Goal: Task Accomplishment & Management: Use online tool/utility

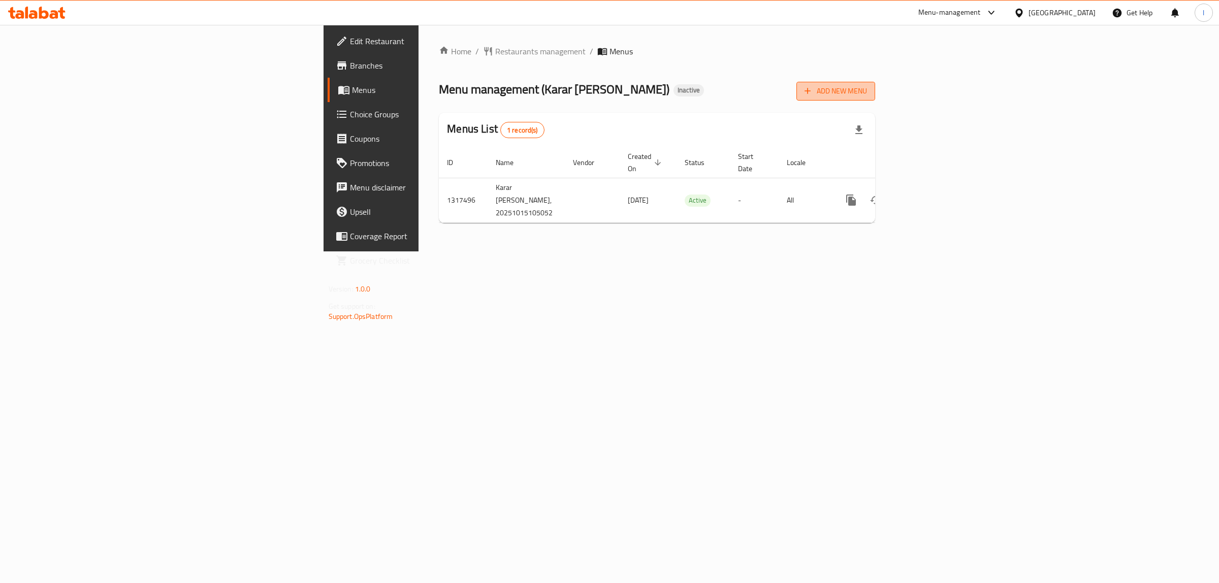
click at [867, 90] on span "Add New Menu" at bounding box center [835, 91] width 62 height 13
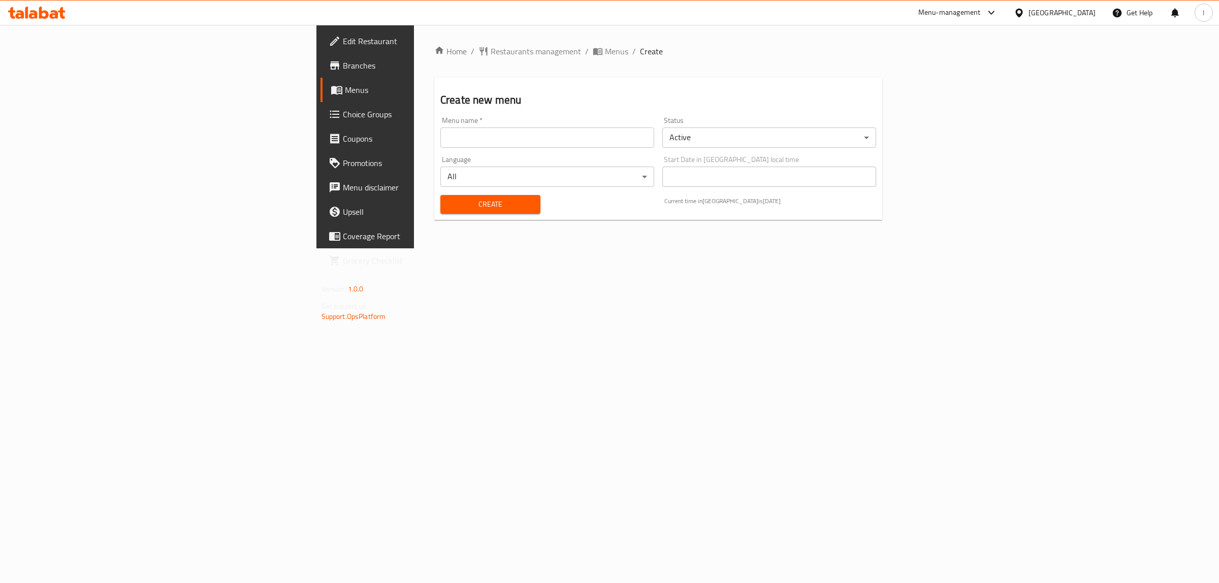
click at [622, 143] on input "text" at bounding box center [547, 137] width 214 height 20
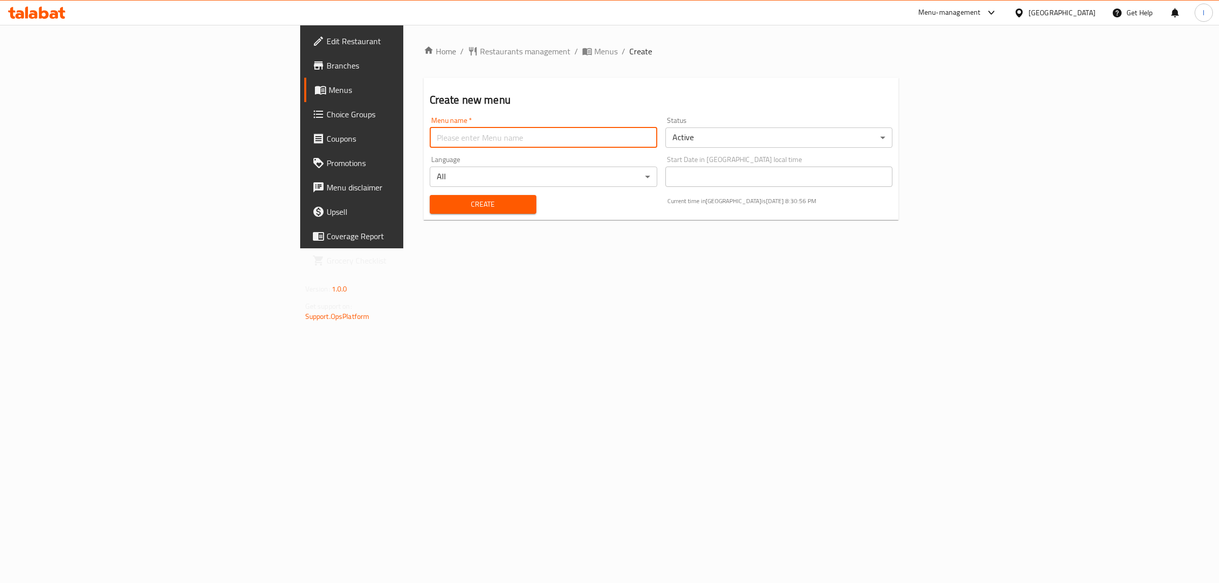
type input "Lanya"
click at [430, 211] on button "Create" at bounding box center [483, 204] width 107 height 19
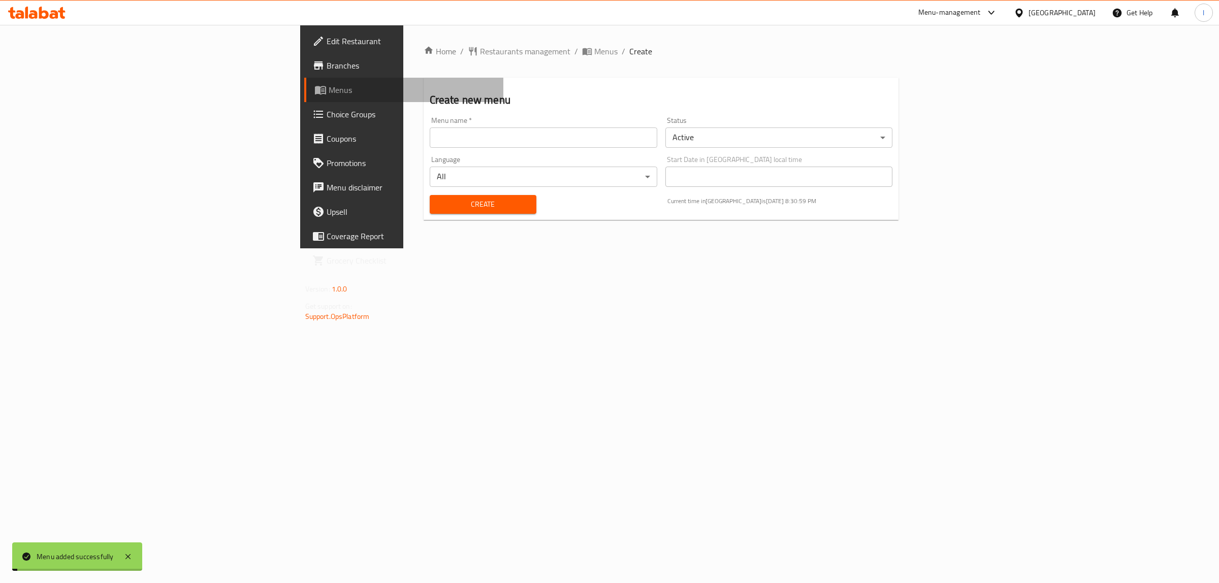
click at [329, 90] on span "Menus" at bounding box center [412, 90] width 167 height 12
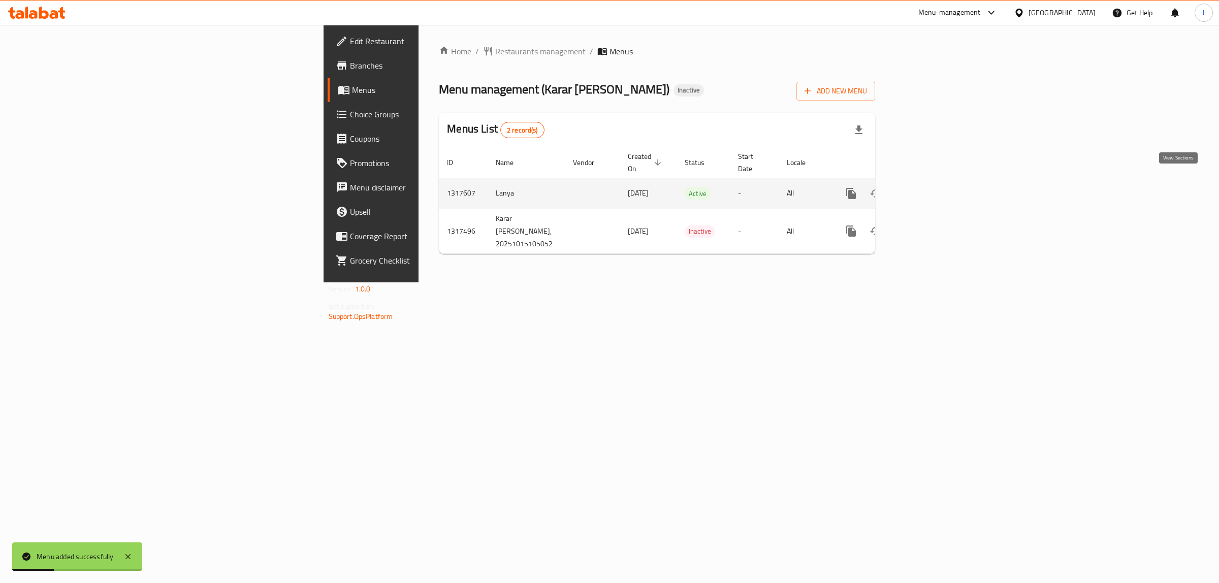
click at [930, 187] on icon "enhanced table" at bounding box center [924, 193] width 12 height 12
